Goal: Task Accomplishment & Management: Manage account settings

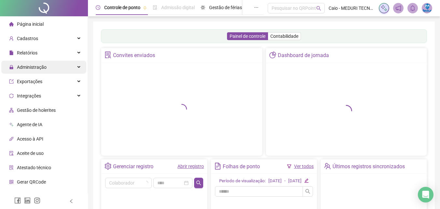
click at [41, 66] on span "Administração" at bounding box center [32, 66] width 30 height 5
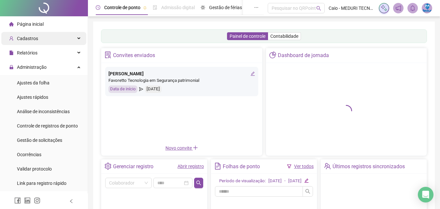
click at [35, 37] on span "Cadastros" at bounding box center [27, 38] width 21 height 5
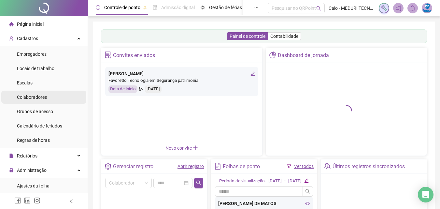
click at [39, 95] on span "Colaboradores" at bounding box center [32, 96] width 30 height 5
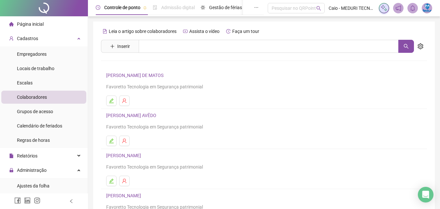
scroll to position [106, 0]
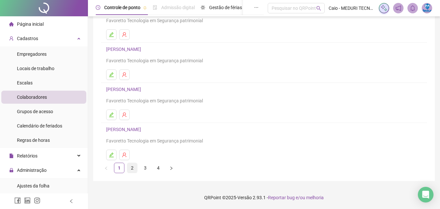
click at [132, 167] on link "2" at bounding box center [132, 168] width 10 height 10
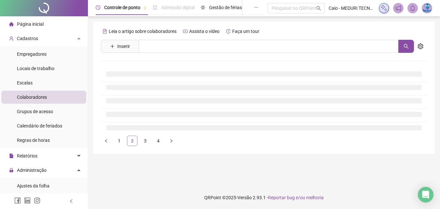
scroll to position [0, 0]
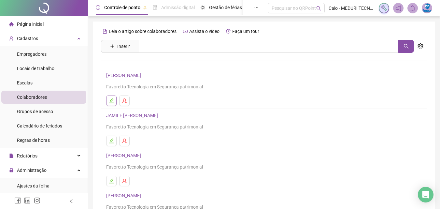
click at [107, 100] on button "button" at bounding box center [111, 100] width 10 height 10
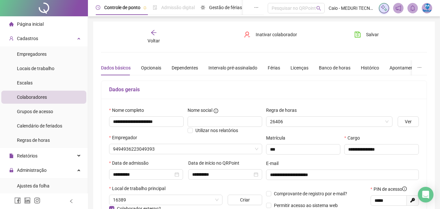
type input "********"
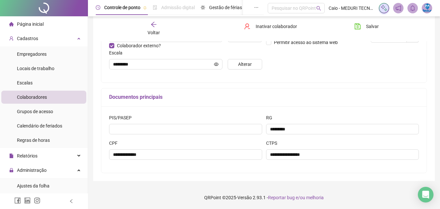
scroll to position [98, 0]
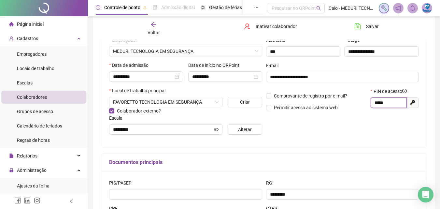
drag, startPoint x: 395, startPoint y: 103, endPoint x: 349, endPoint y: 103, distance: 45.9
click at [349, 103] on div "Comprovante de registro por e-mail? Permitir acesso ao sistema web PIN de acess…" at bounding box center [342, 102] width 157 height 28
click at [33, 59] on div "Empregadores" at bounding box center [32, 54] width 30 height 13
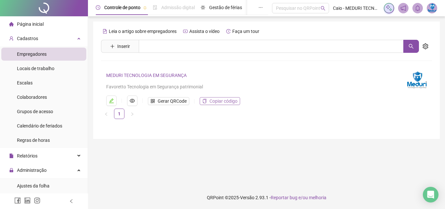
click at [220, 101] on span "Copiar código" at bounding box center [223, 100] width 28 height 7
click at [51, 28] on li "Página inicial" at bounding box center [43, 24] width 85 height 13
